Goal: Task Accomplishment & Management: Manage account settings

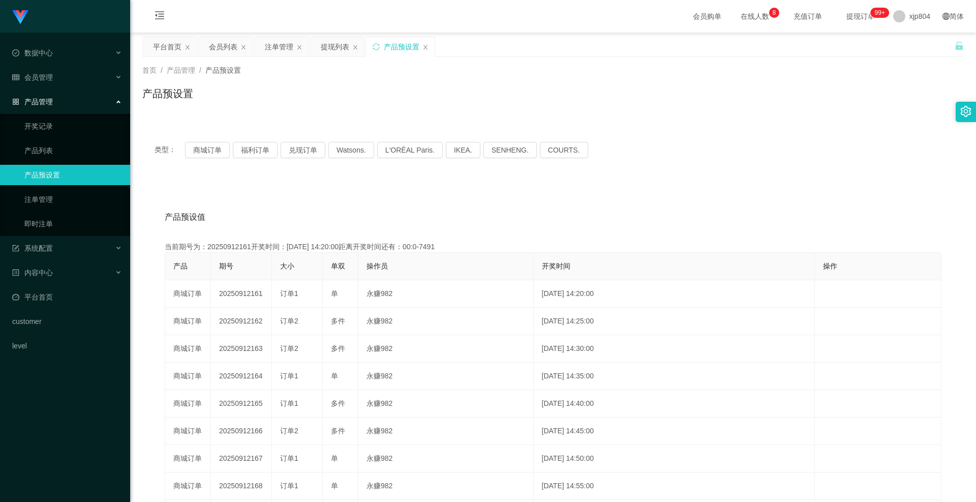
click at [52, 177] on link "产品预设置" at bounding box center [73, 175] width 98 height 20
click at [211, 142] on button "商城订单" at bounding box center [207, 150] width 45 height 16
click at [209, 147] on button "商城订单" at bounding box center [207, 150] width 45 height 16
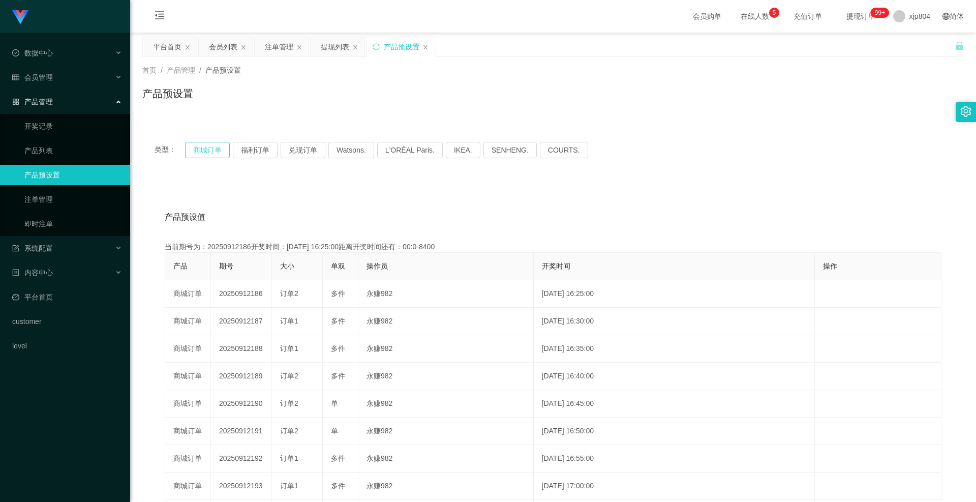
click at [199, 152] on button "商城订单" at bounding box center [207, 150] width 45 height 16
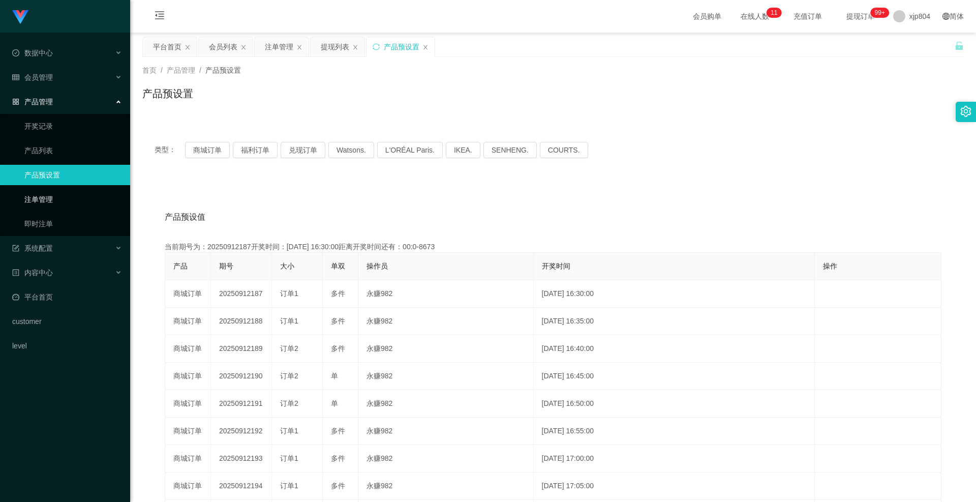
click at [70, 200] on link "注单管理" at bounding box center [73, 199] width 98 height 20
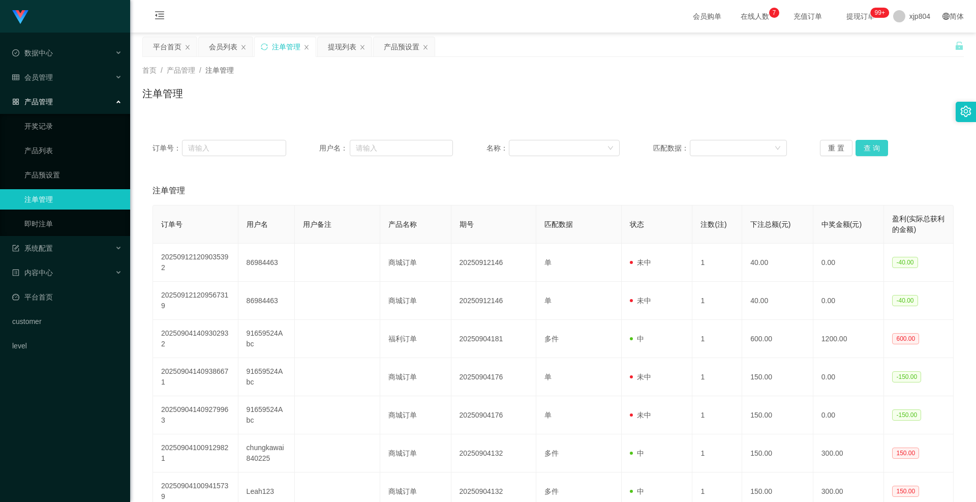
click at [867, 149] on button "查 询" at bounding box center [871, 148] width 33 height 16
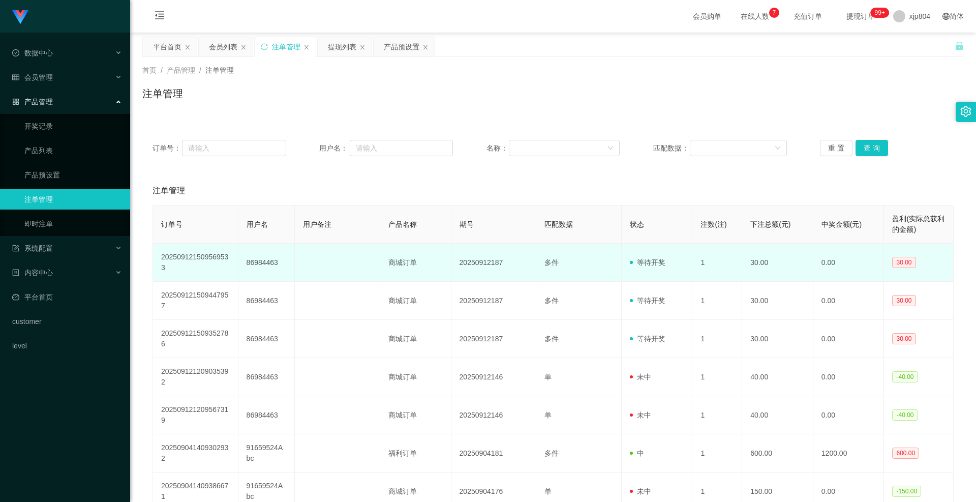
click at [398, 263] on td "商城订单" at bounding box center [415, 262] width 71 height 38
click at [240, 259] on td "86984463" at bounding box center [266, 262] width 57 height 38
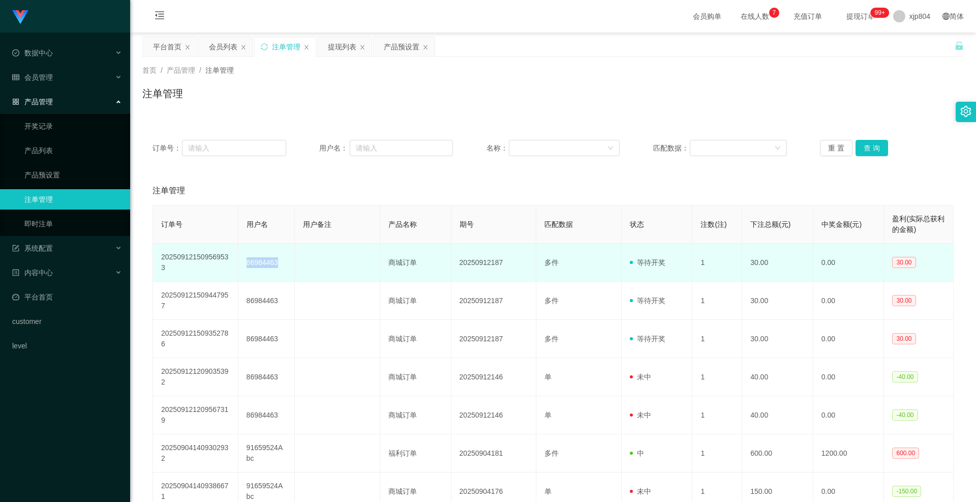
copy td "86984463"
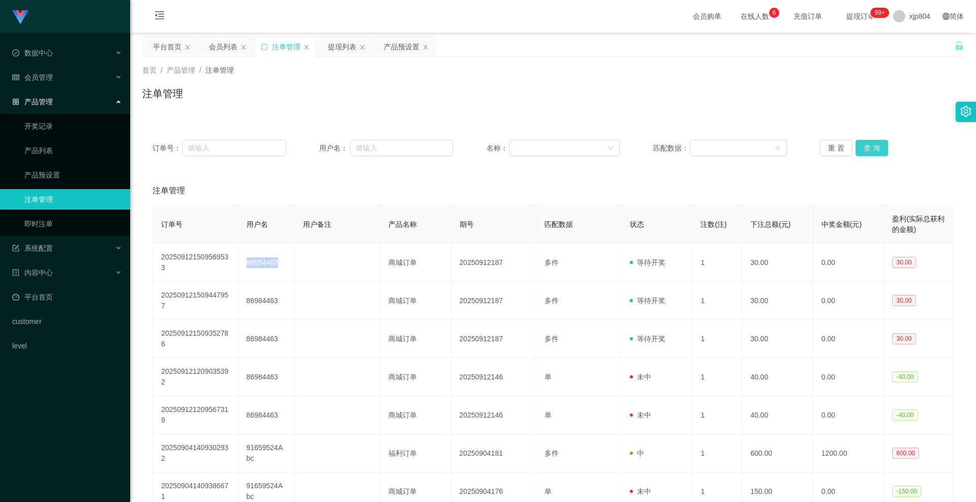
click at [868, 149] on button "查 询" at bounding box center [871, 148] width 33 height 16
click at [868, 149] on div "重 置 查 询" at bounding box center [887, 148] width 134 height 16
click at [868, 149] on button "查 询" at bounding box center [871, 148] width 33 height 16
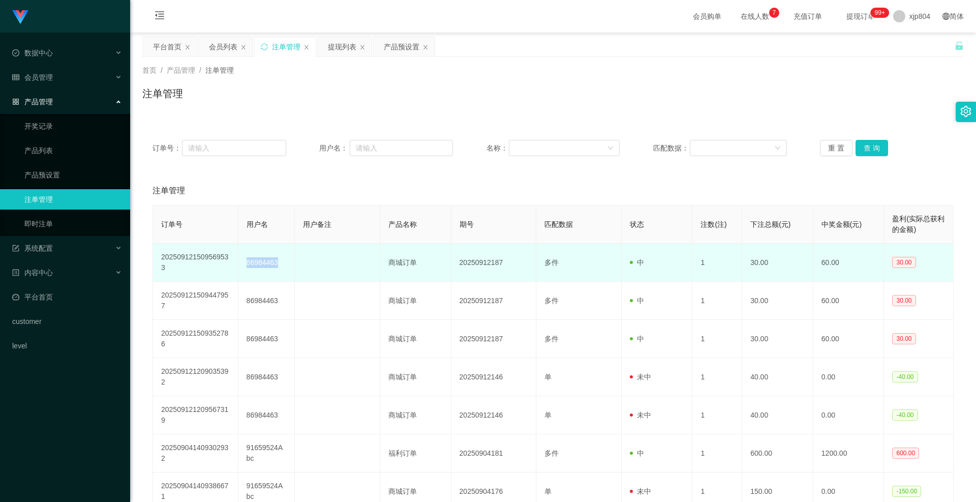
click at [258, 270] on td "86984463" at bounding box center [266, 262] width 57 height 38
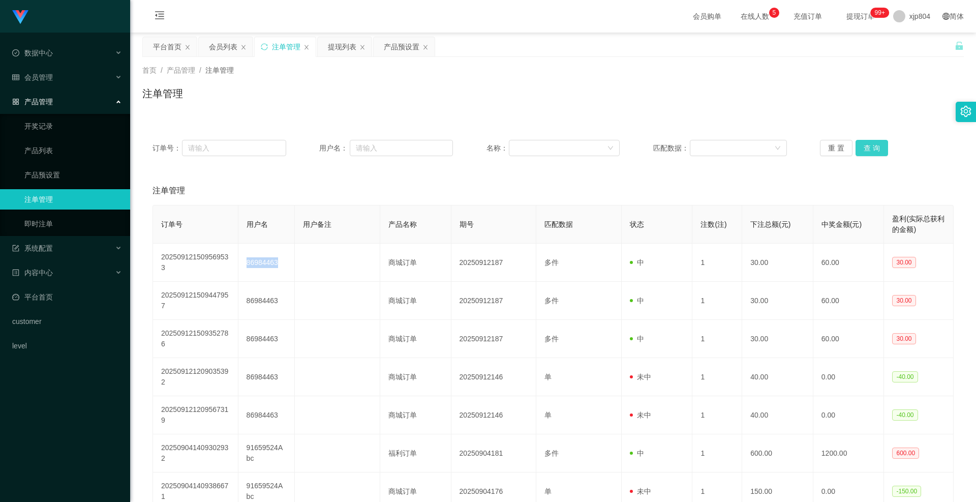
click at [874, 147] on button "查 询" at bounding box center [871, 148] width 33 height 16
click at [874, 147] on div "重 置 查 询" at bounding box center [887, 148] width 134 height 16
click at [874, 147] on button "查 询" at bounding box center [871, 148] width 33 height 16
click at [50, 242] on div "系统配置" at bounding box center [65, 248] width 130 height 20
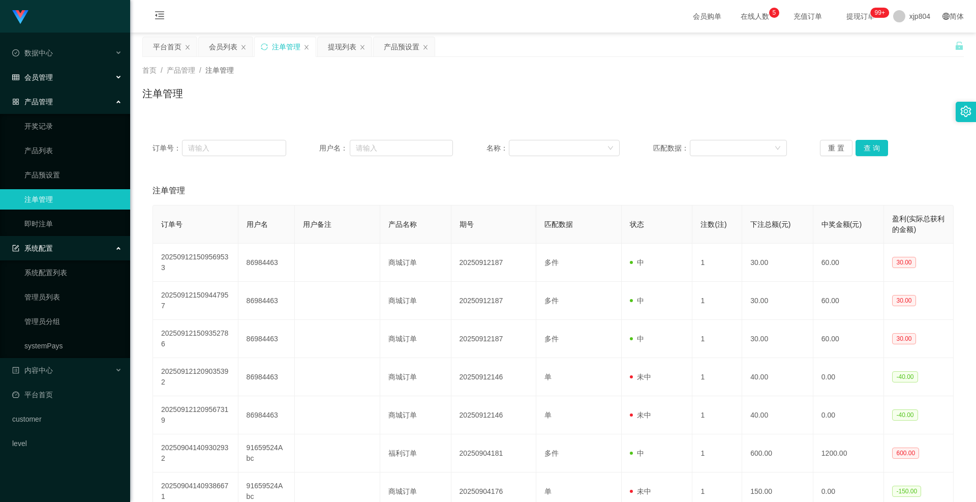
click at [63, 81] on div "会员管理" at bounding box center [65, 77] width 130 height 20
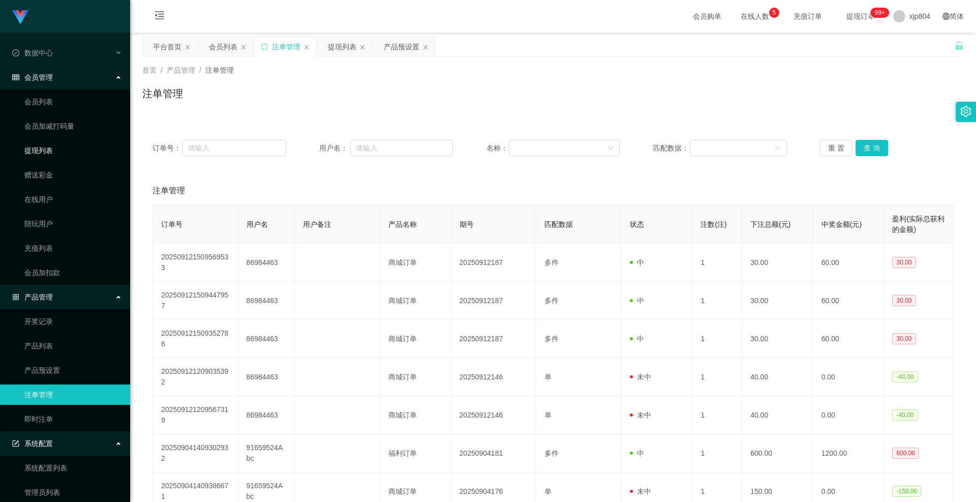
drag, startPoint x: 63, startPoint y: 146, endPoint x: 80, endPoint y: 147, distance: 17.3
click at [63, 146] on link "提现列表" at bounding box center [73, 150] width 98 height 20
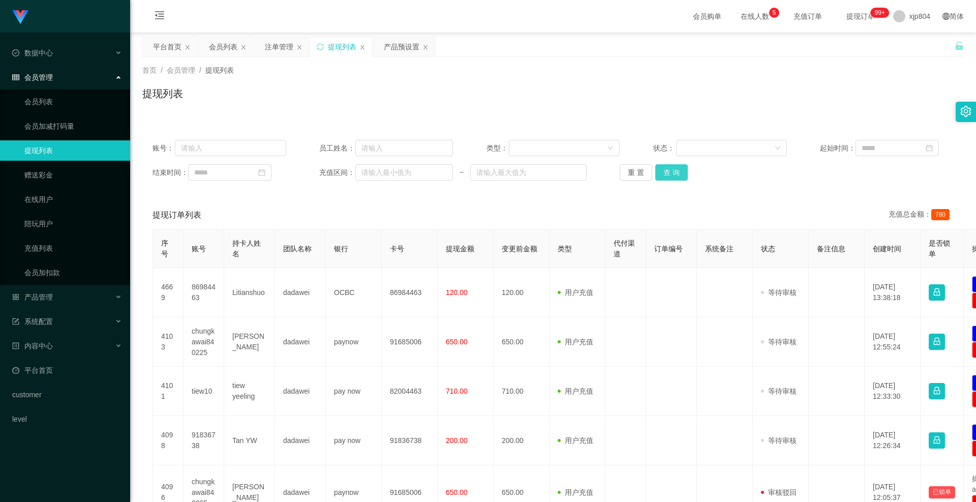
click at [665, 169] on button "查 询" at bounding box center [671, 172] width 33 height 16
click at [665, 169] on div "重 置 查 询" at bounding box center [686, 172] width 134 height 16
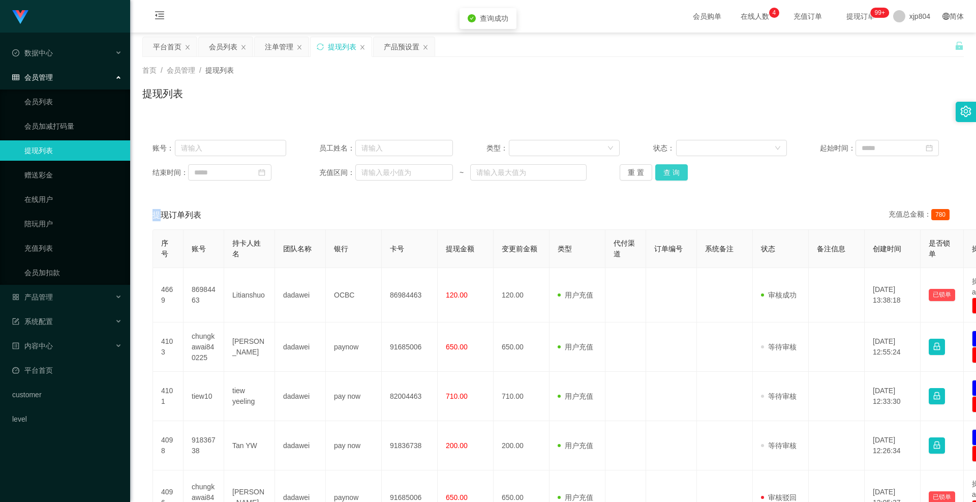
click at [665, 169] on button "查 询" at bounding box center [671, 172] width 33 height 16
click at [676, 168] on button "查 询" at bounding box center [671, 172] width 33 height 16
click at [676, 168] on div "重 置 查 询" at bounding box center [686, 172] width 134 height 16
click at [676, 168] on button "查 询" at bounding box center [671, 172] width 33 height 16
click at [676, 168] on div "重 置 查 询" at bounding box center [686, 172] width 134 height 16
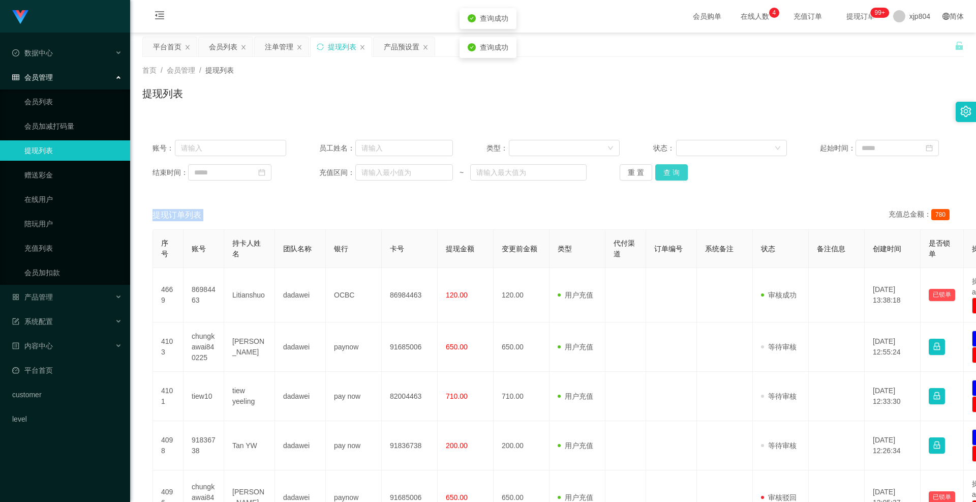
click at [676, 168] on button "查 询" at bounding box center [671, 172] width 33 height 16
click at [667, 170] on button "查 询" at bounding box center [671, 172] width 33 height 16
click at [667, 170] on div "重 置 查 询" at bounding box center [686, 172] width 134 height 16
click at [667, 170] on button "查 询" at bounding box center [671, 172] width 33 height 16
click at [667, 170] on div "重 置 查 询" at bounding box center [686, 172] width 134 height 16
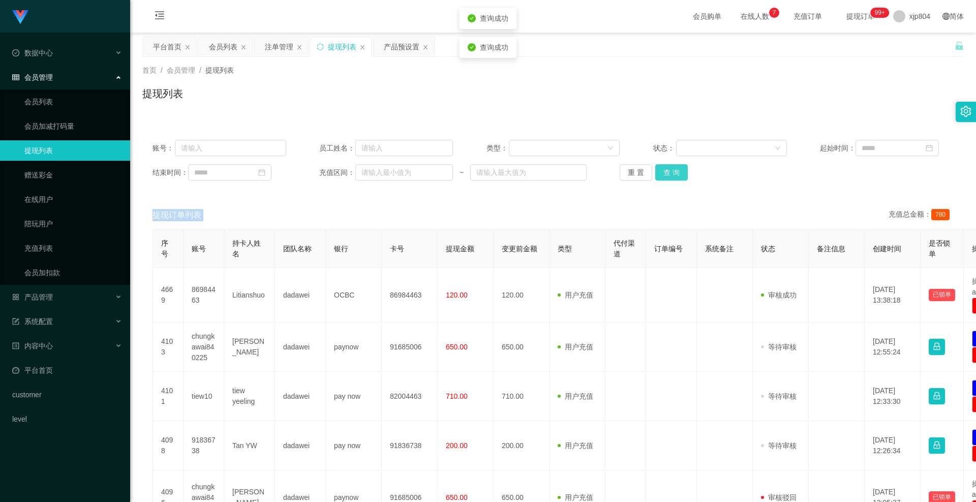
click at [667, 170] on button "查 询" at bounding box center [671, 172] width 33 height 16
click at [667, 170] on div "重 置 查 询" at bounding box center [686, 172] width 134 height 16
click at [667, 170] on button "查 询" at bounding box center [671, 172] width 33 height 16
click at [676, 170] on button "查 询" at bounding box center [671, 172] width 33 height 16
click at [676, 170] on div "重 置 查 询" at bounding box center [686, 172] width 134 height 16
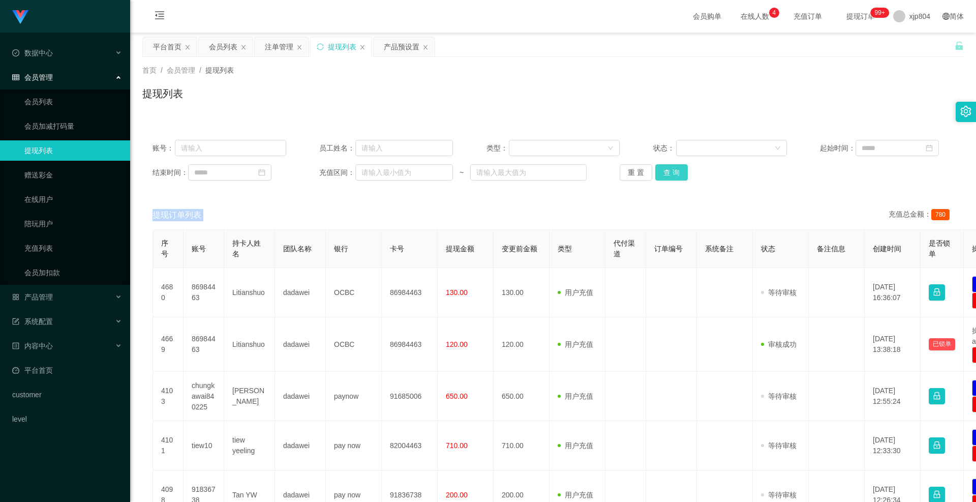
click at [676, 170] on button "查 询" at bounding box center [671, 172] width 33 height 16
click at [676, 170] on div "重 置 查 询" at bounding box center [686, 172] width 134 height 16
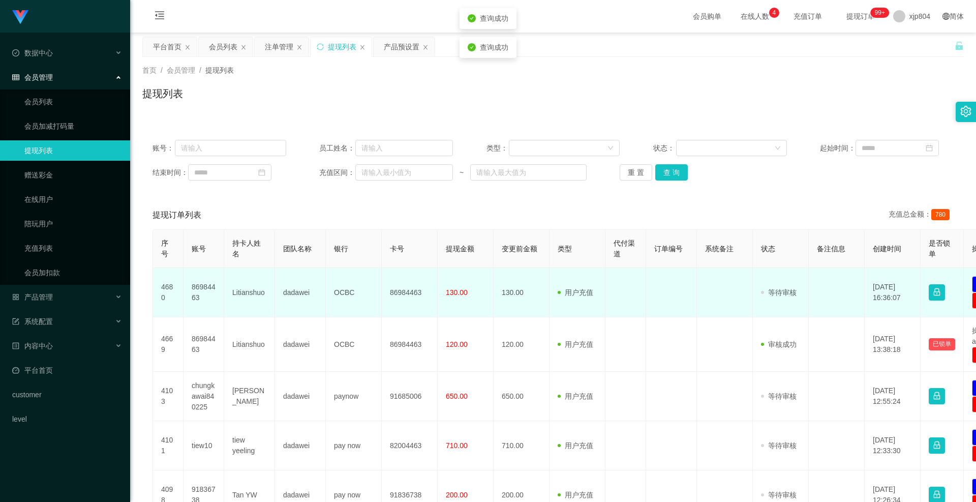
click at [198, 295] on td "86984463" at bounding box center [203, 292] width 41 height 49
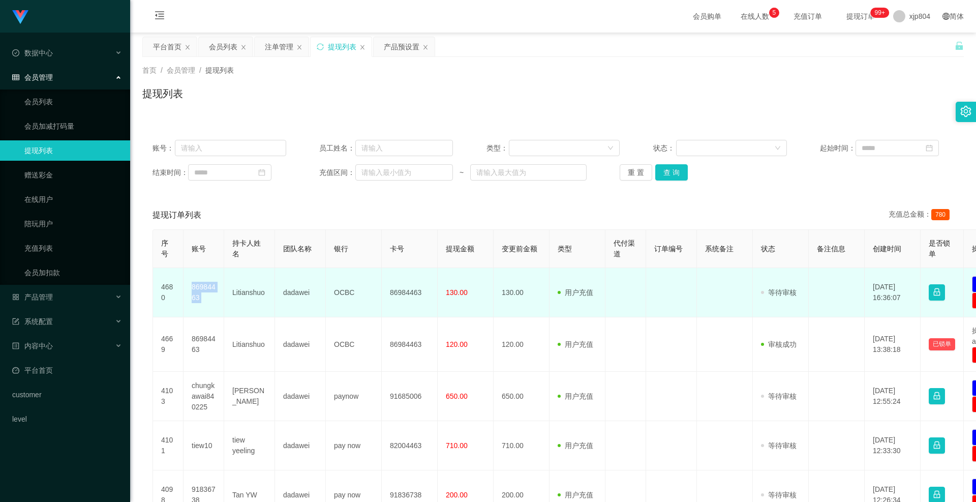
copy td "86984463"
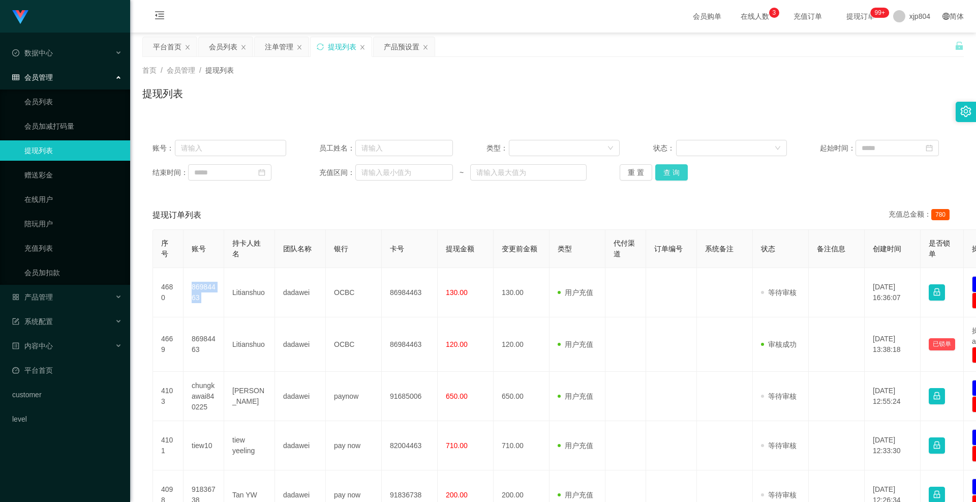
click at [684, 171] on button "查 询" at bounding box center [671, 172] width 33 height 16
click at [684, 171] on div "重 置 查 询" at bounding box center [686, 172] width 134 height 16
click at [684, 171] on button "查 询" at bounding box center [677, 172] width 44 height 16
